Goal: Information Seeking & Learning: Learn about a topic

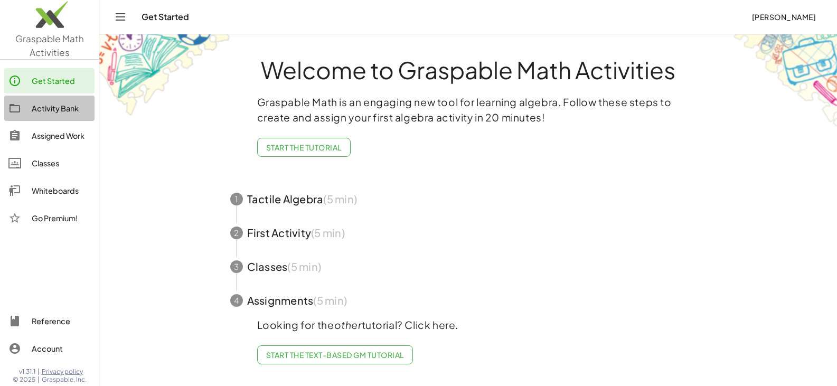
click at [67, 111] on div "Activity Bank" at bounding box center [61, 108] width 59 height 13
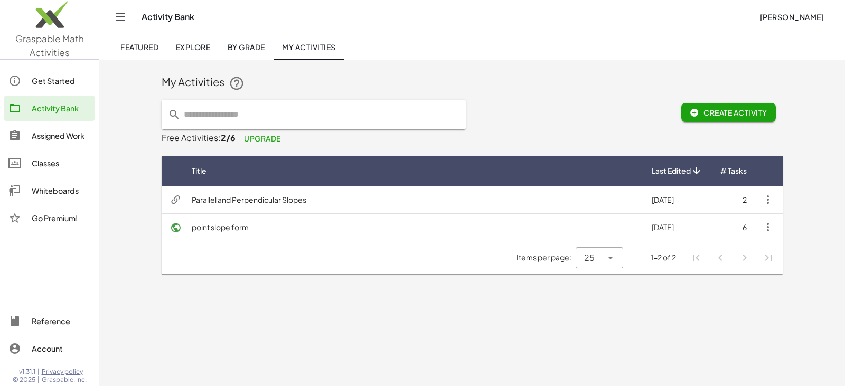
click at [247, 113] on input "text" at bounding box center [320, 115] width 279 height 30
type input "**********"
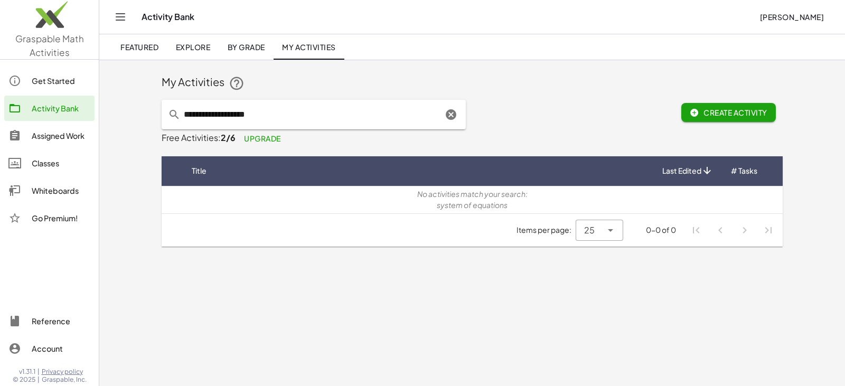
click at [156, 48] on span "Featured" at bounding box center [139, 47] width 38 height 10
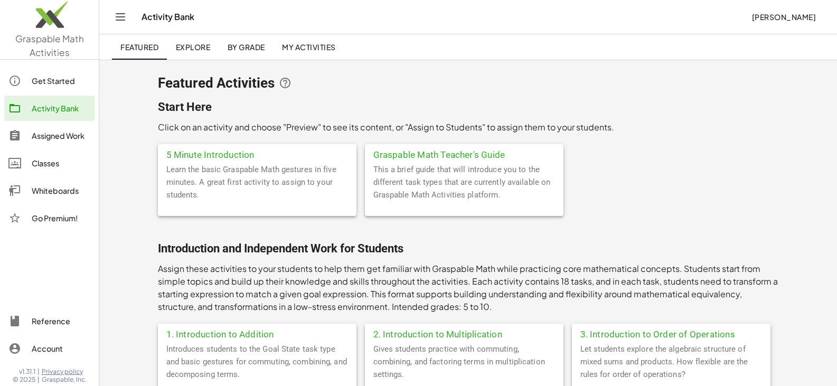
click at [184, 48] on span "Explore" at bounding box center [192, 47] width 35 height 10
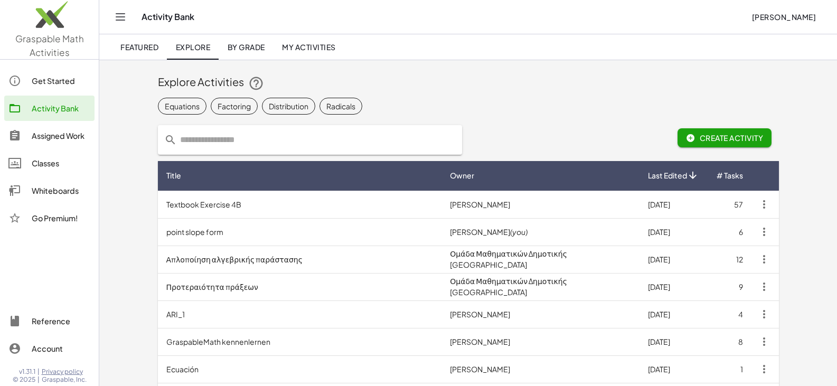
click at [215, 135] on input "text" at bounding box center [316, 140] width 279 height 30
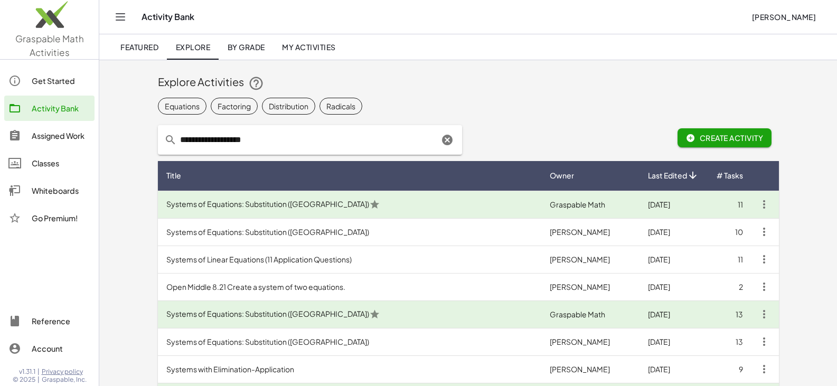
drag, startPoint x: 275, startPoint y: 138, endPoint x: 60, endPoint y: 144, distance: 215.0
type input "**********"
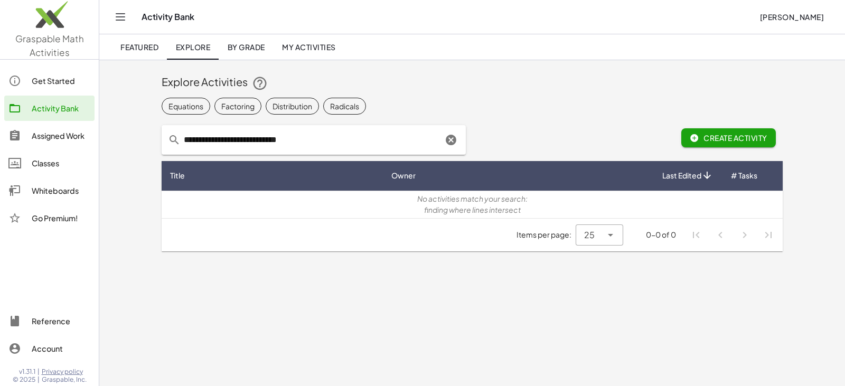
drag, startPoint x: 239, startPoint y: 43, endPoint x: 228, endPoint y: 50, distance: 13.0
click at [238, 43] on span "By Grade" at bounding box center [246, 47] width 38 height 10
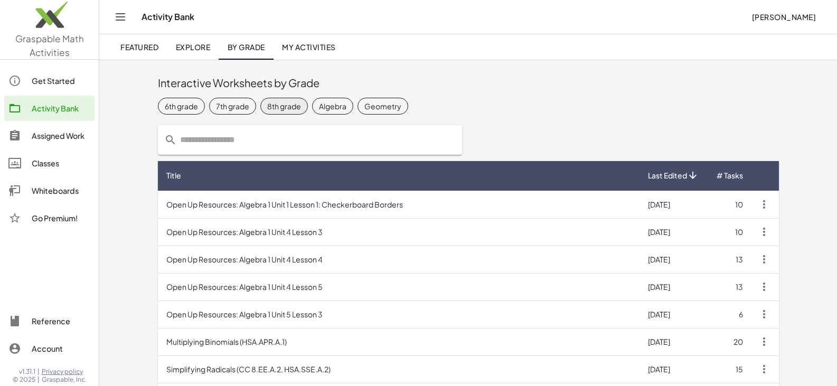
click at [269, 105] on div "8th grade" at bounding box center [284, 106] width 34 height 11
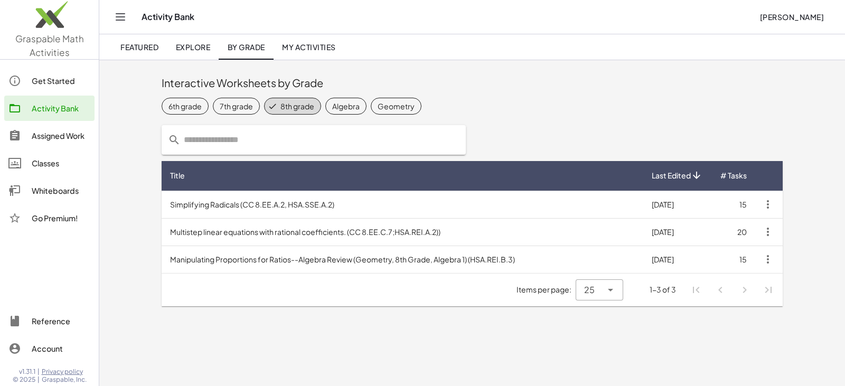
click at [185, 55] on link "Explore" at bounding box center [193, 46] width 52 height 25
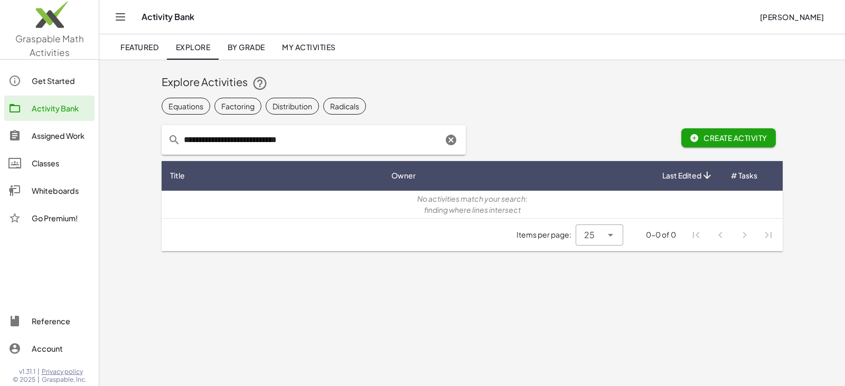
drag, startPoint x: 303, startPoint y: 140, endPoint x: 0, endPoint y: 136, distance: 303.2
click at [0, 136] on div "Graspable Math Activities Get Started Activity Bank Assigned Work Classes White…" at bounding box center [422, 193] width 845 height 386
click at [42, 114] on div "Activity Bank" at bounding box center [61, 108] width 59 height 13
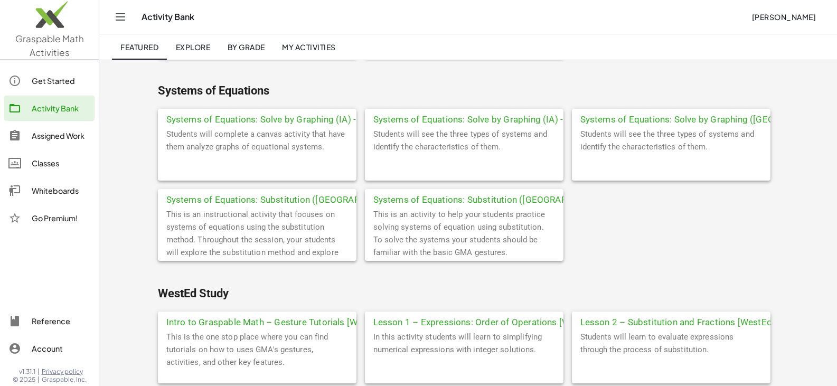
scroll to position [2958, 0]
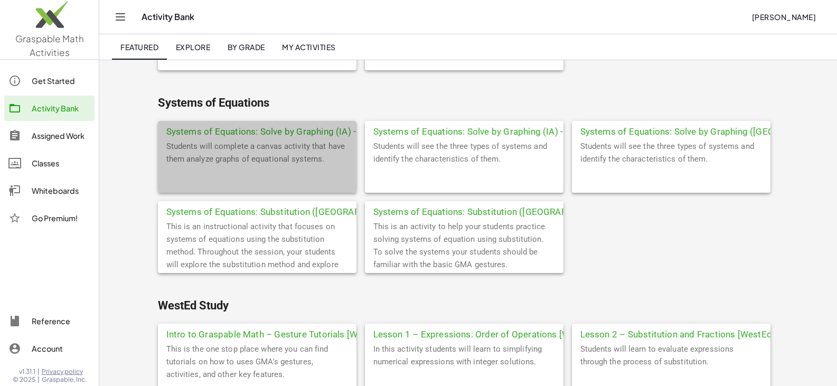
click at [263, 136] on div "Systems of Equations: Solve by Graphing (IA) - Part One" at bounding box center [257, 130] width 199 height 19
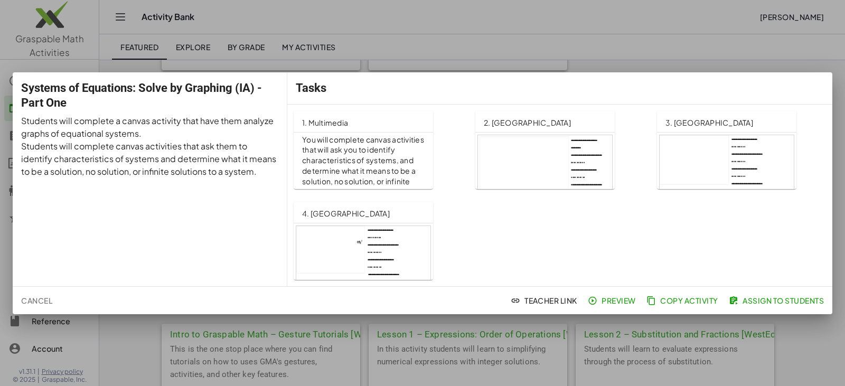
click at [615, 307] on button "Preview" at bounding box center [613, 300] width 54 height 19
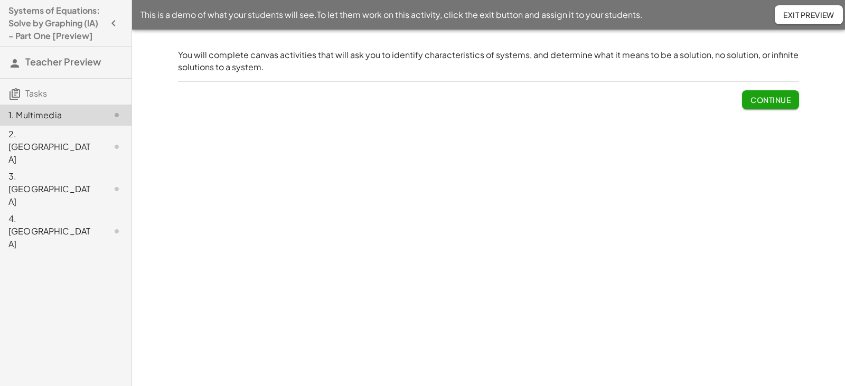
click at [780, 99] on span "Continue" at bounding box center [771, 100] width 40 height 10
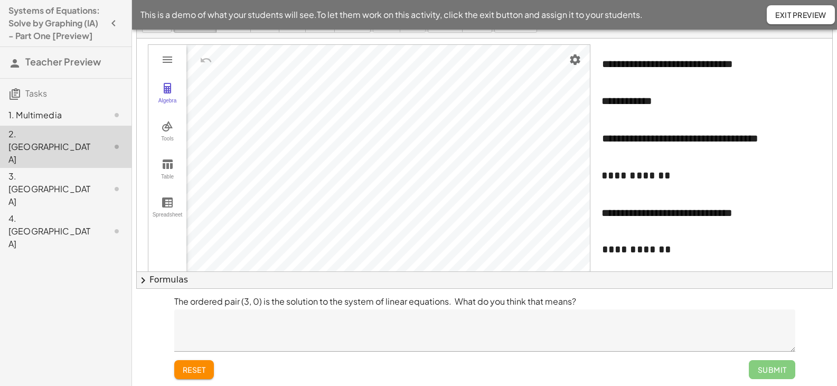
scroll to position [58, 0]
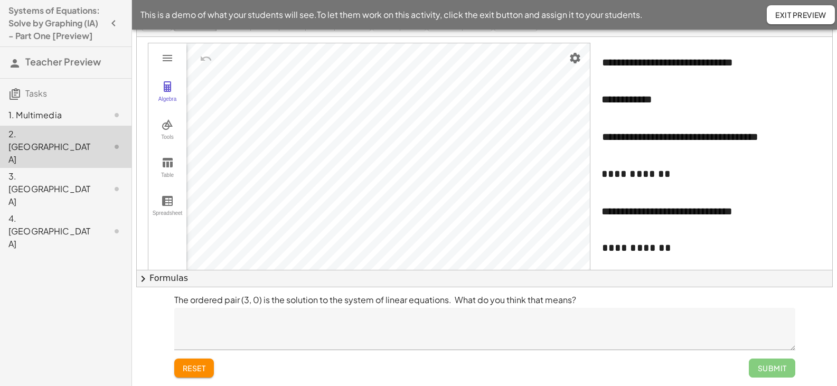
click at [54, 170] on div "3. Canvas" at bounding box center [50, 189] width 85 height 38
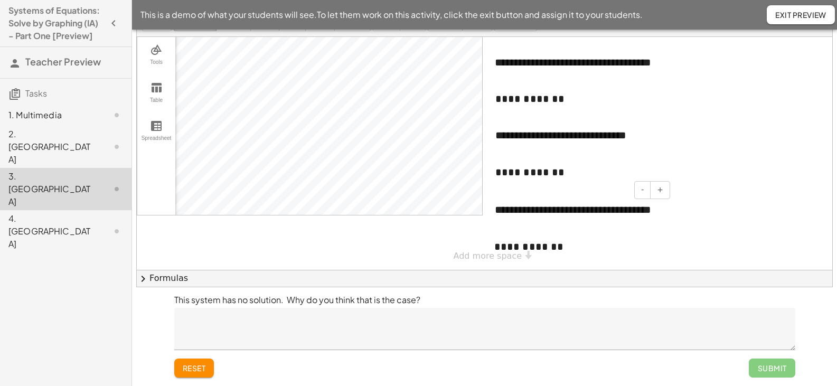
scroll to position [70, 0]
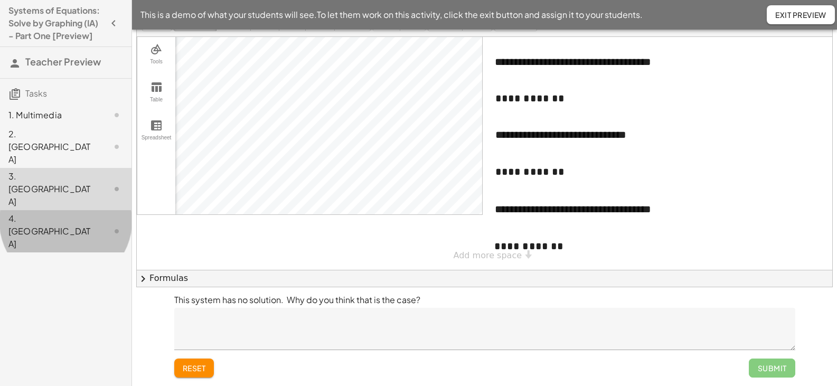
click at [42, 212] on div "4. Canvas" at bounding box center [50, 231] width 85 height 38
